Goal: Connect with others: Connect with others

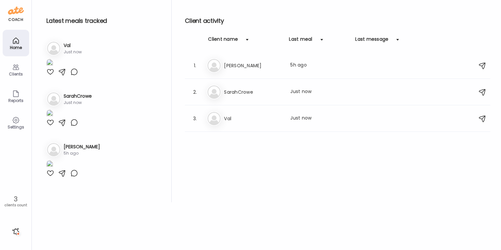
scroll to position [208, 0]
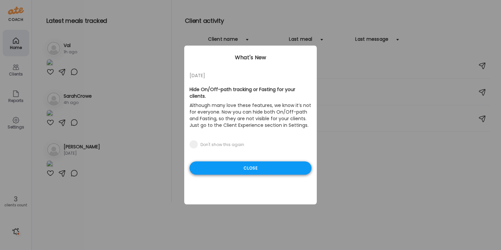
click at [253, 164] on div "Close" at bounding box center [251, 168] width 122 height 13
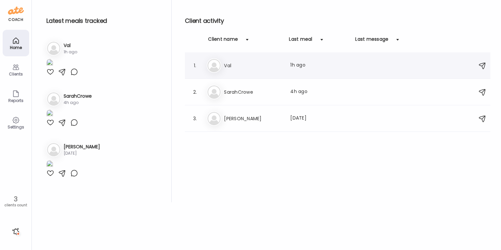
click at [252, 70] on div "Va Val Last meal: 1h ago" at bounding box center [339, 65] width 264 height 15
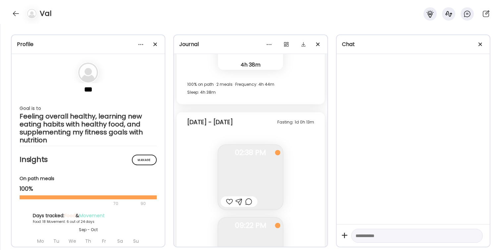
scroll to position [8833, 0]
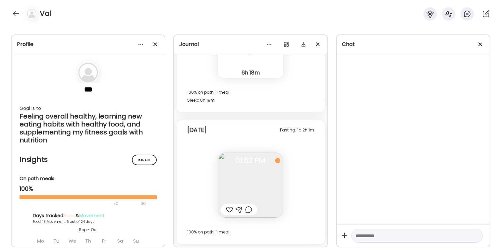
click at [242, 169] on img at bounding box center [250, 185] width 65 height 65
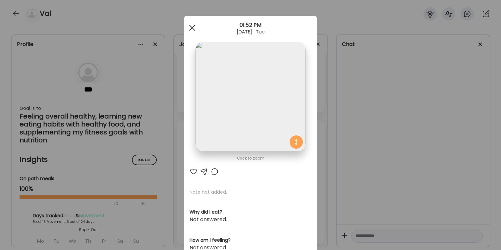
click at [193, 27] on span at bounding box center [192, 28] width 6 height 6
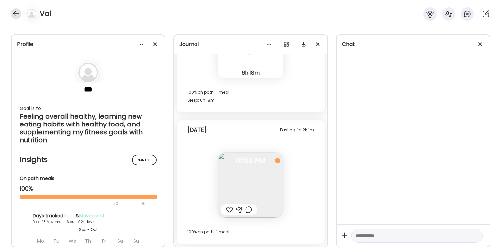
click at [15, 16] on div at bounding box center [16, 13] width 11 height 11
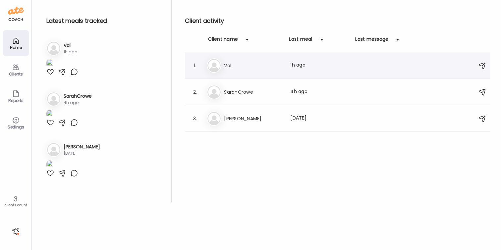
click at [249, 67] on h3 "Val" at bounding box center [253, 66] width 58 height 8
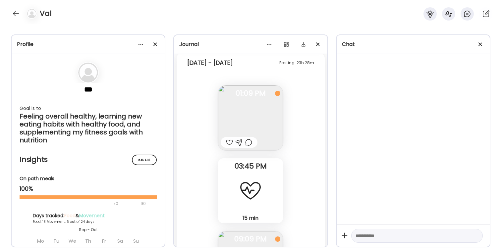
scroll to position [7782, 0]
